Goal: Task Accomplishment & Management: Use online tool/utility

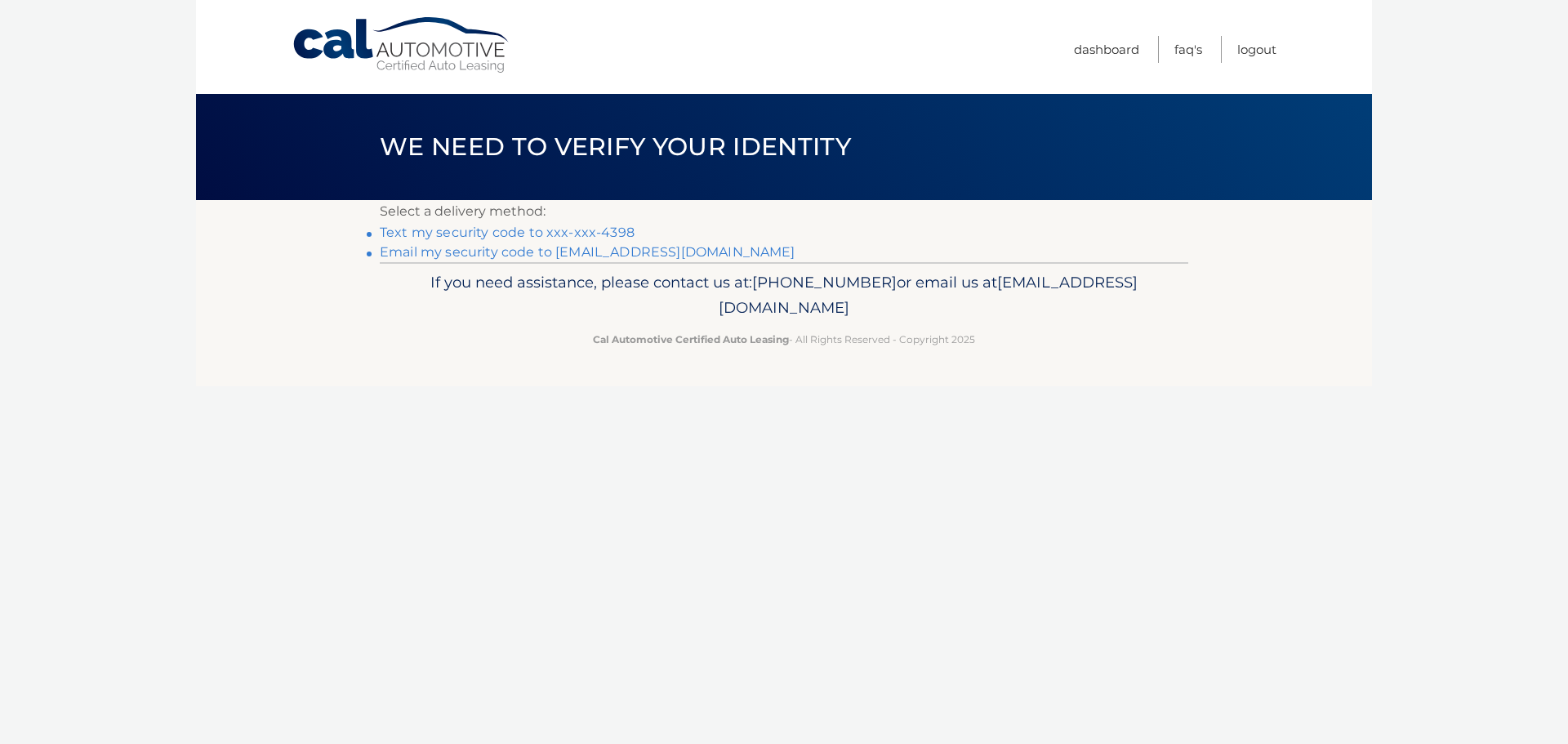
click at [545, 229] on link "Text my security code to xxx-xxx-4398" at bounding box center [507, 232] width 255 height 15
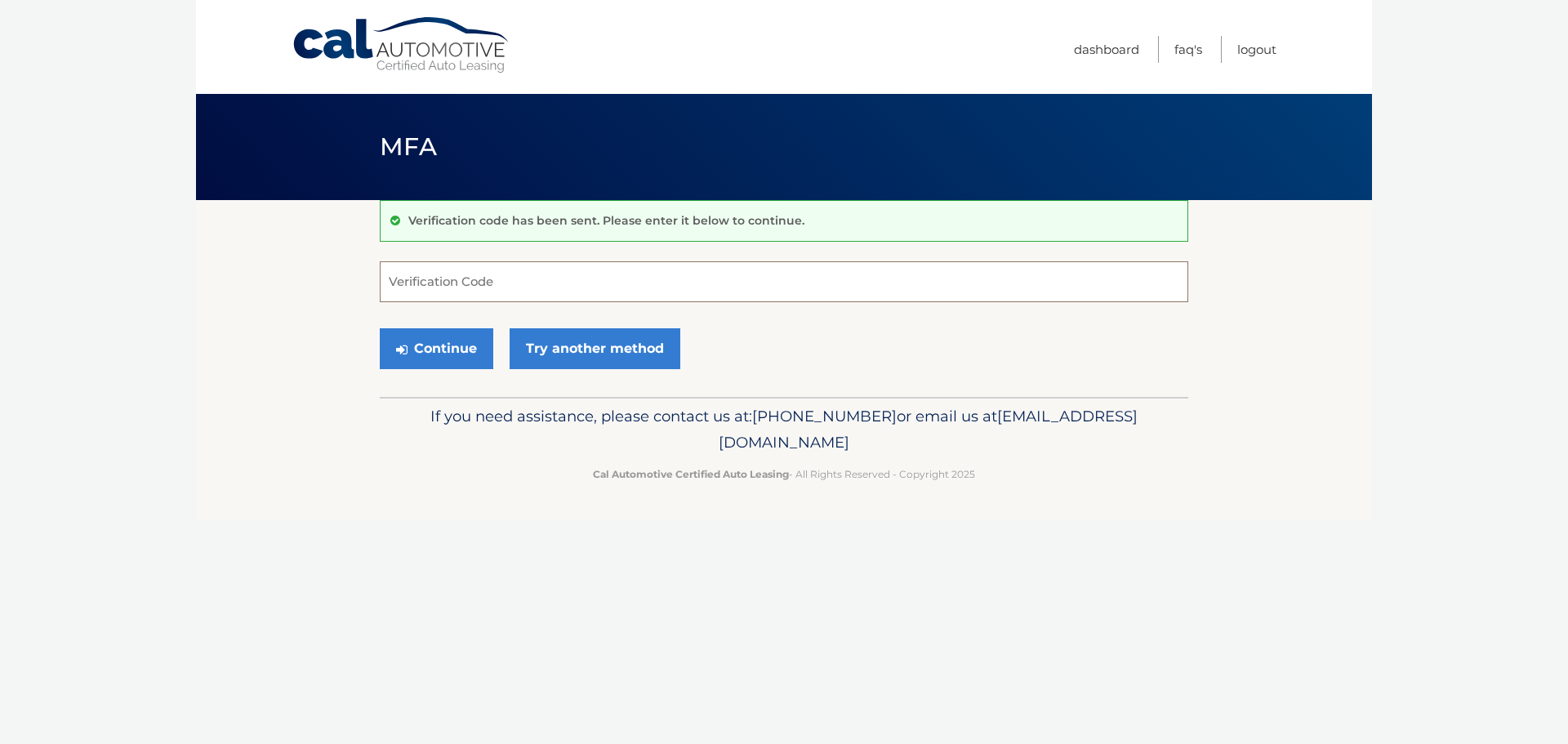
click at [528, 280] on input "Verification Code" at bounding box center [783, 281] width 808 height 40
type input "730658"
click at [430, 341] on button "Continue" at bounding box center [436, 349] width 114 height 40
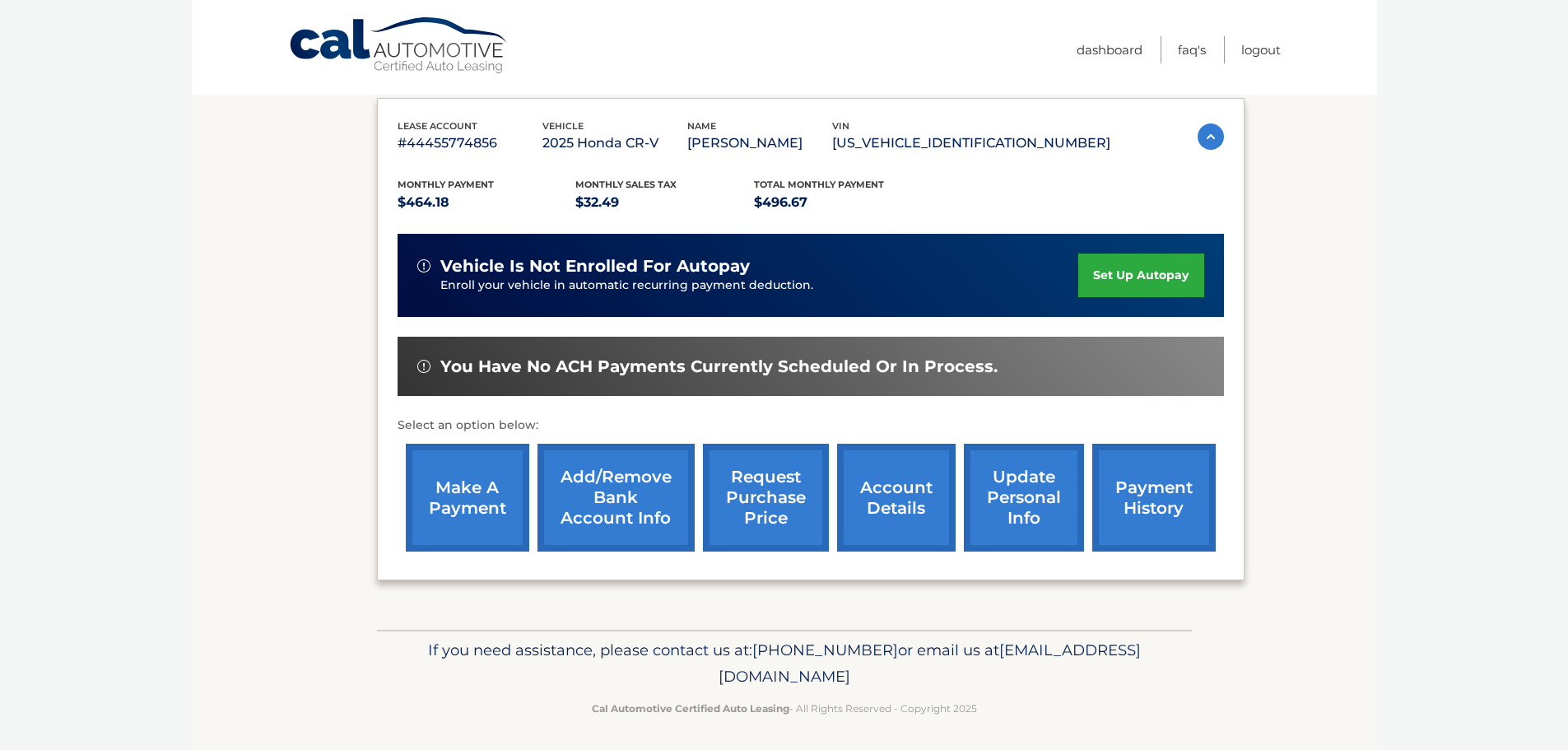
scroll to position [248, 0]
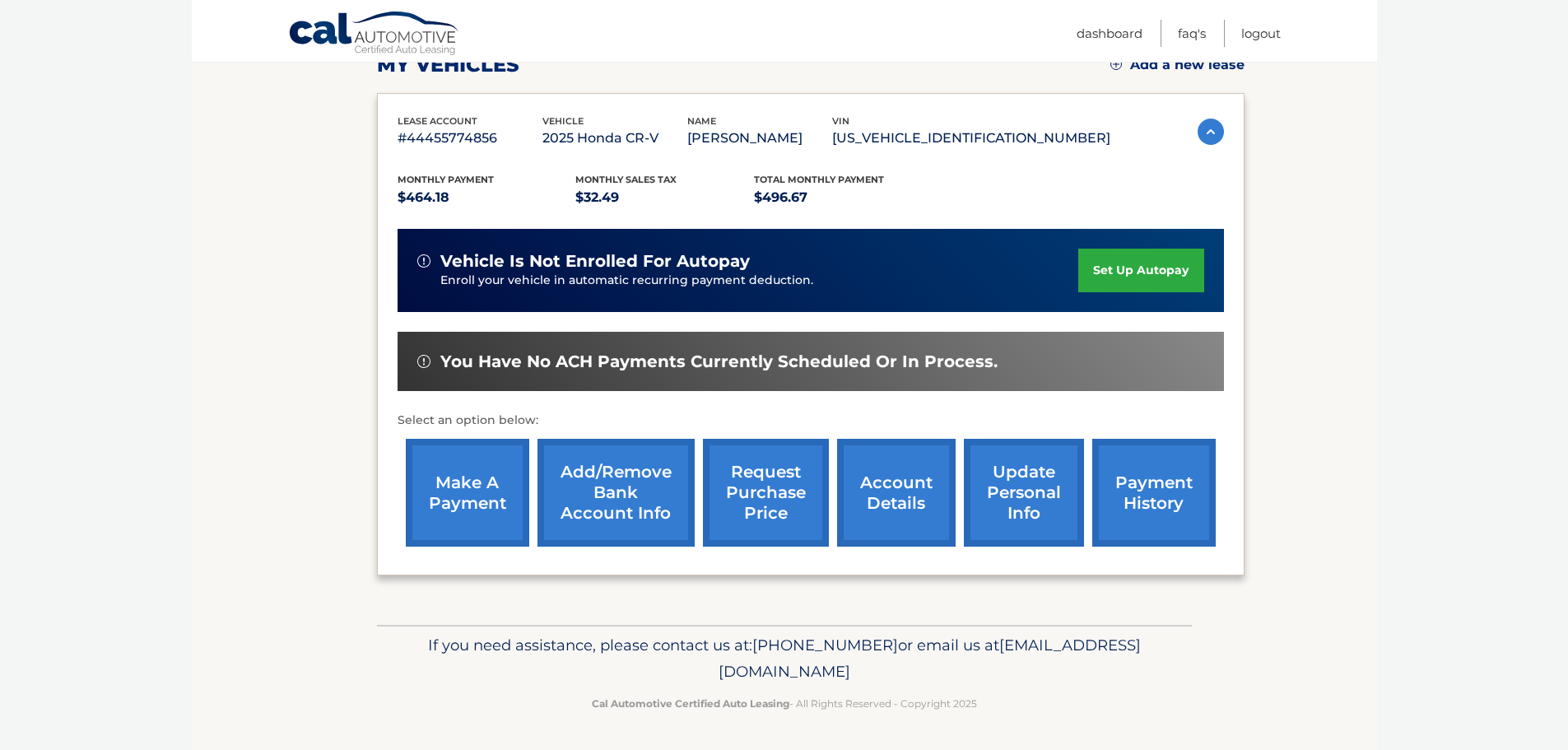
click at [477, 494] on link "make a payment" at bounding box center [467, 493] width 123 height 108
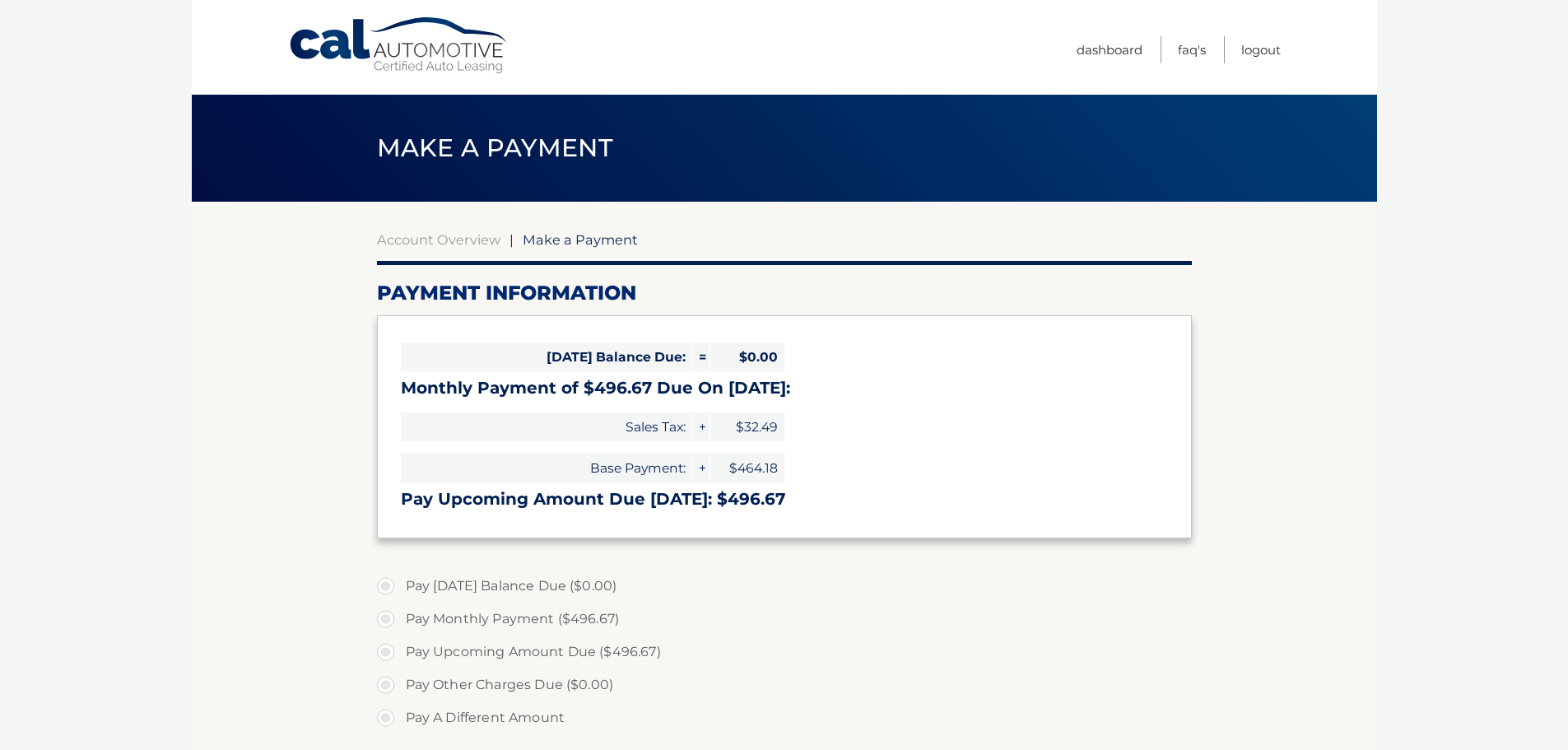
select select "OTUzNGQ2OTEtMzc3MC00MjgzLThlMTItMDcyYTU4OWM3YWJi"
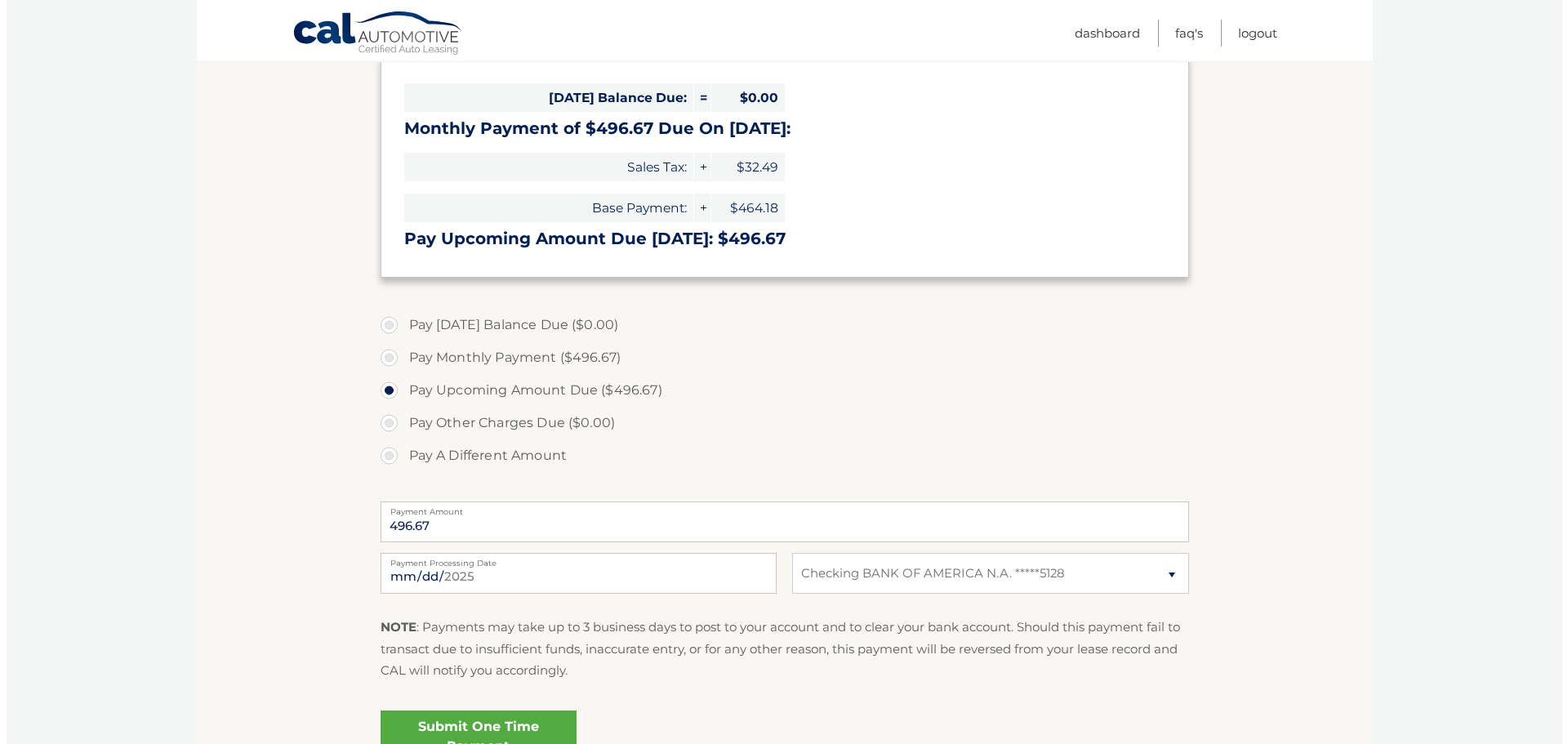
scroll to position [327, 0]
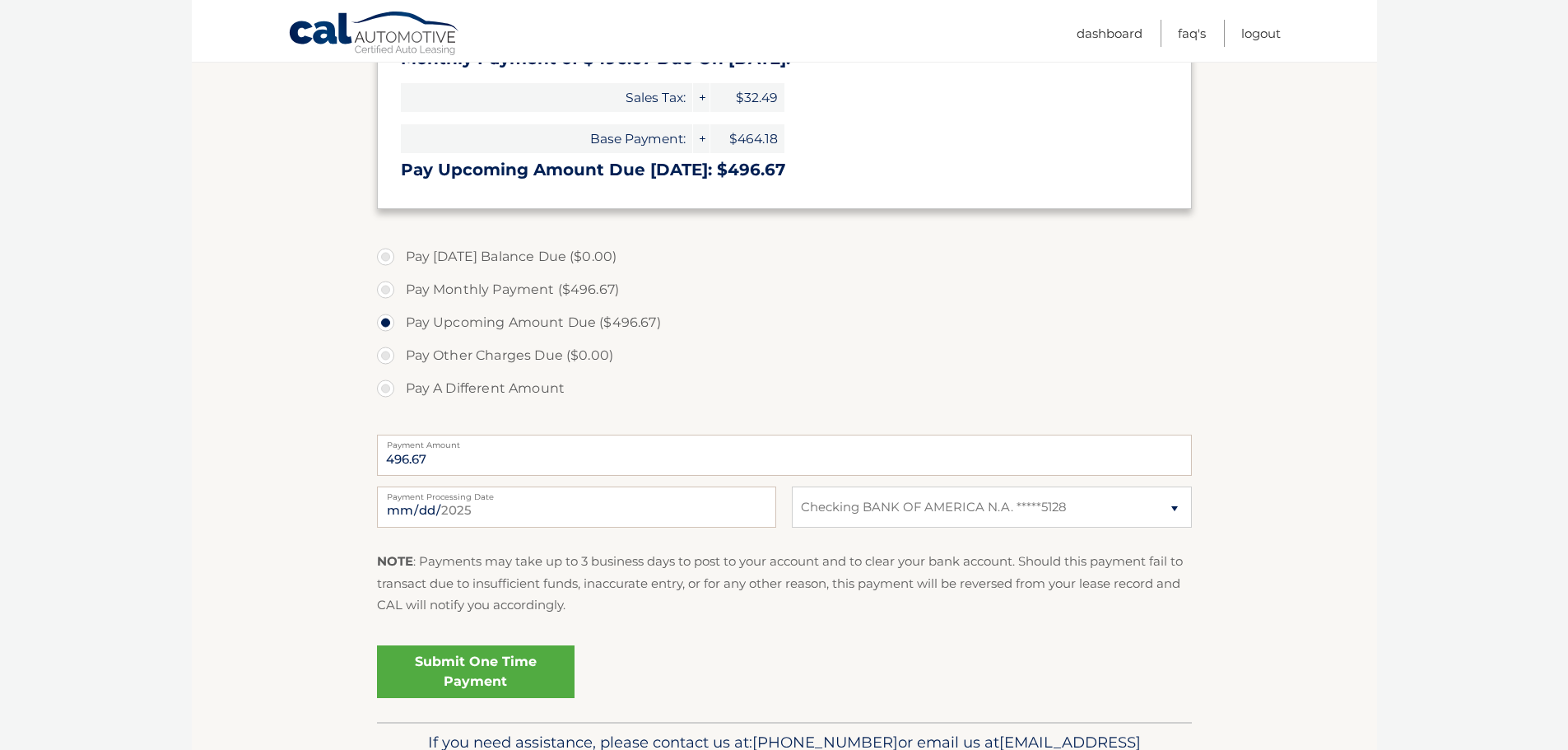
click at [470, 665] on link "Submit One Time Payment" at bounding box center [475, 672] width 197 height 52
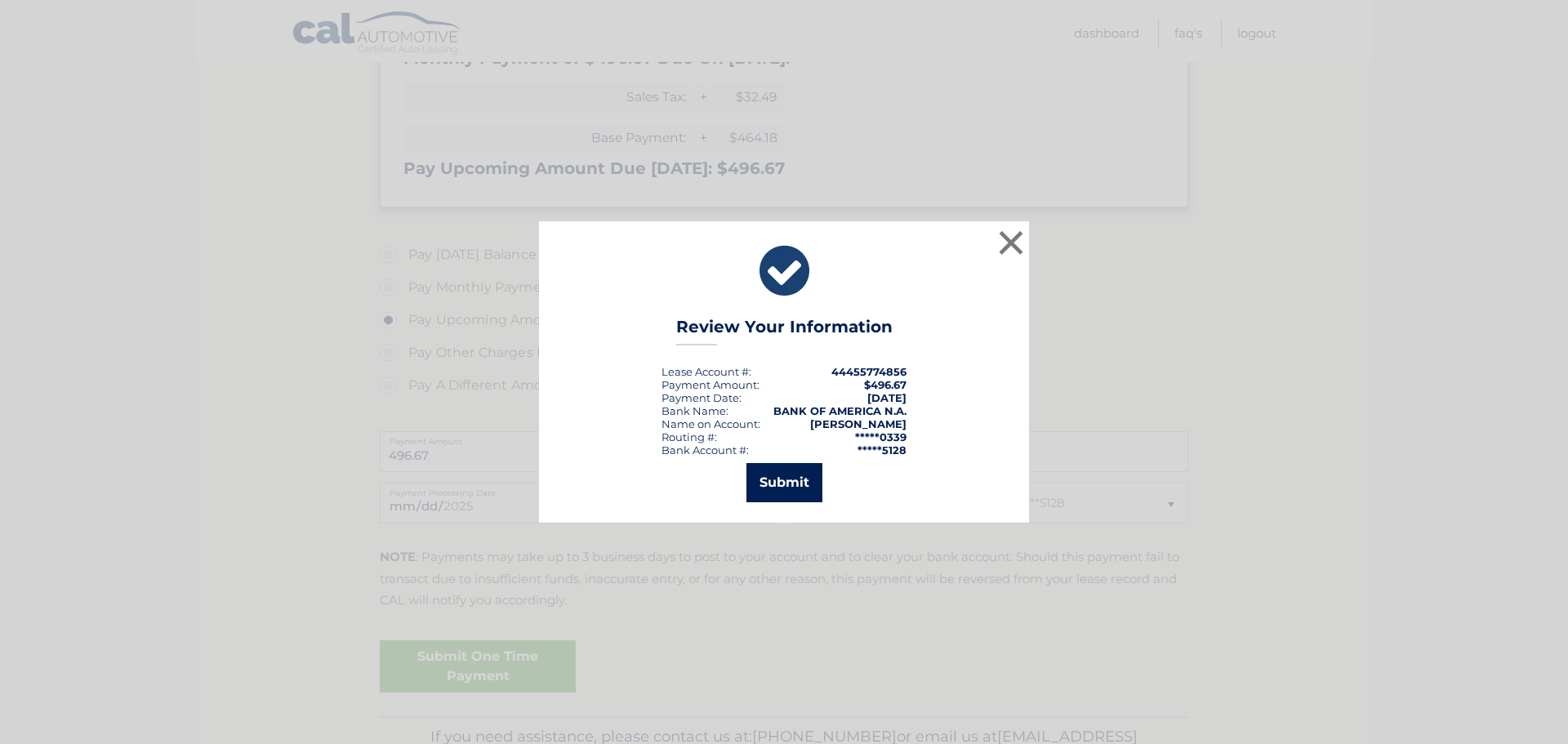
click at [798, 478] on button "Submit" at bounding box center [784, 483] width 76 height 40
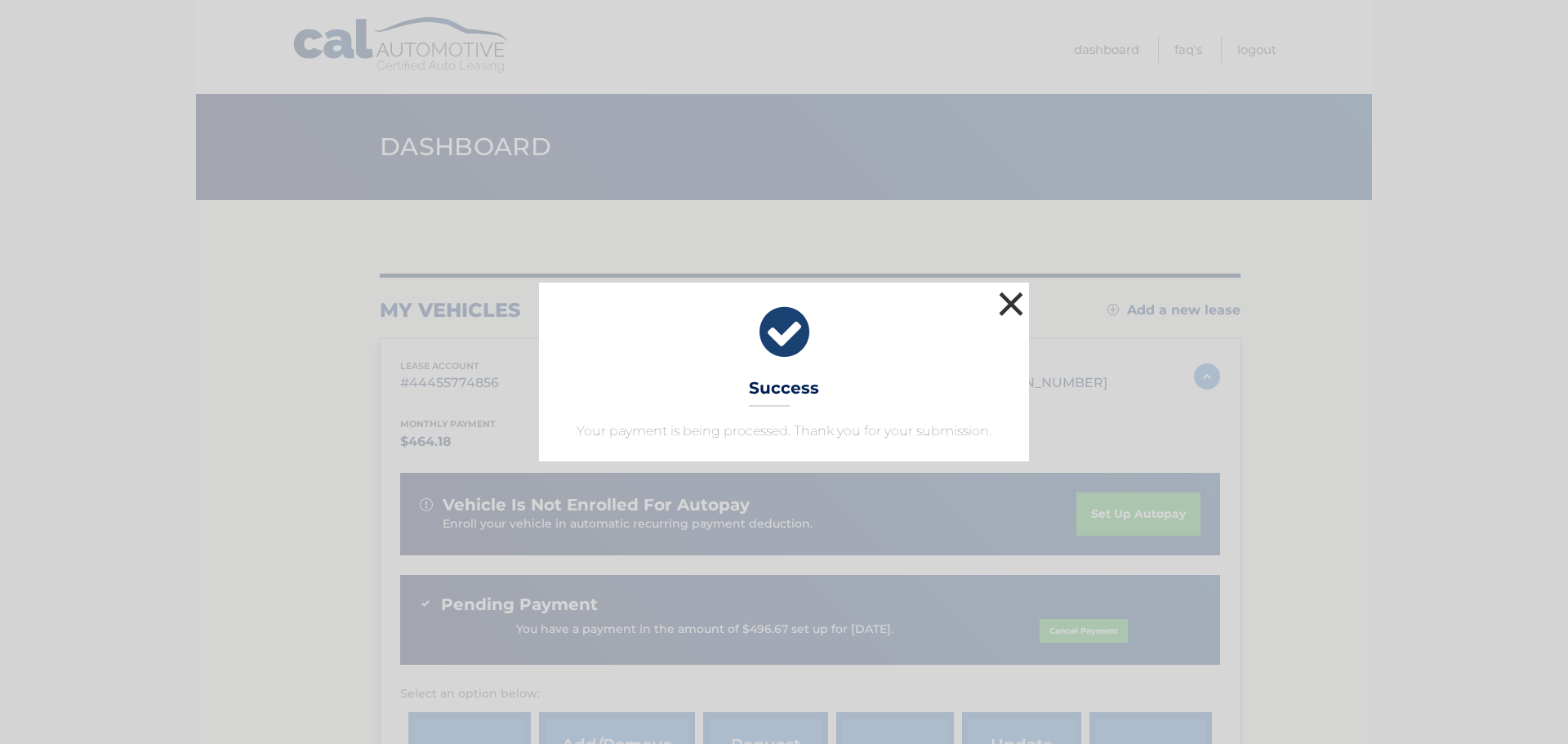
click at [1017, 299] on button "×" at bounding box center [1011, 304] width 33 height 33
